Goal: Task Accomplishment & Management: Use online tool/utility

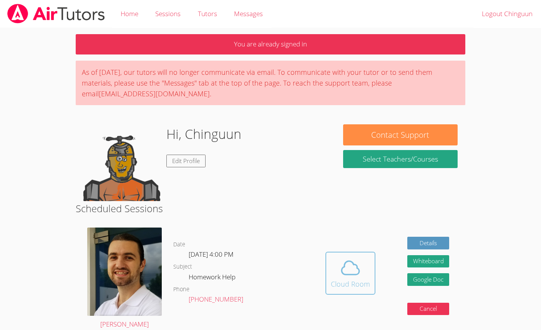
click at [346, 267] on icon at bounding box center [351, 268] width 22 height 22
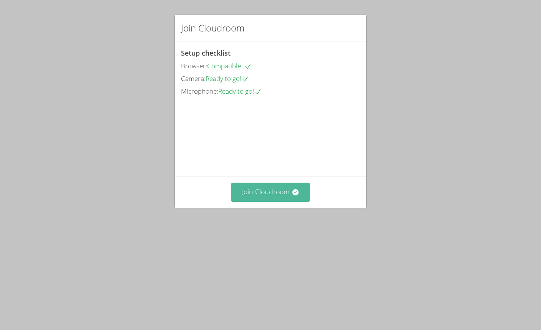
click at [281, 202] on button "Join Cloudroom" at bounding box center [270, 192] width 79 height 19
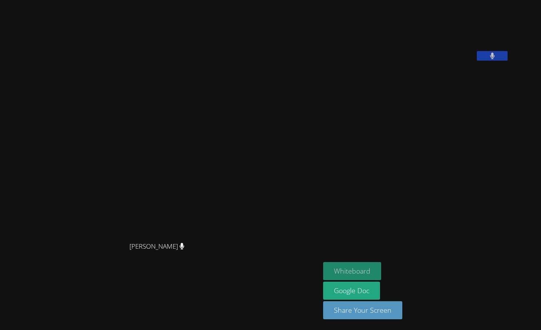
click at [323, 273] on button "Whiteboard" at bounding box center [352, 271] width 58 height 18
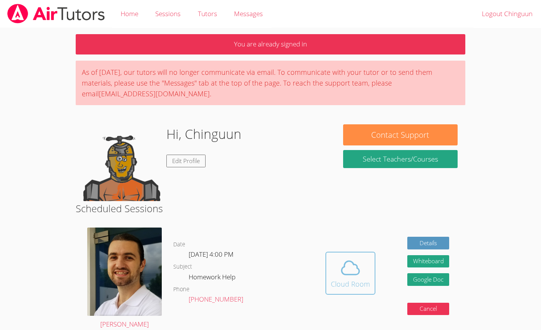
click at [339, 260] on span at bounding box center [350, 268] width 39 height 22
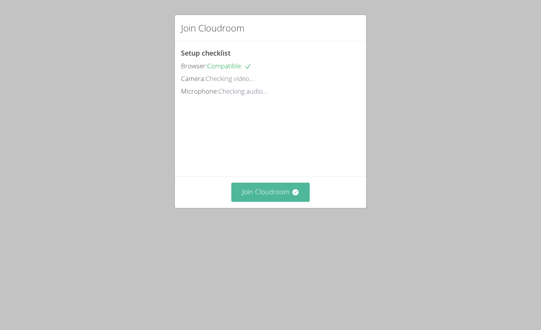
click at [281, 202] on button "Join Cloudroom" at bounding box center [270, 192] width 79 height 19
